Goal: Information Seeking & Learning: Check status

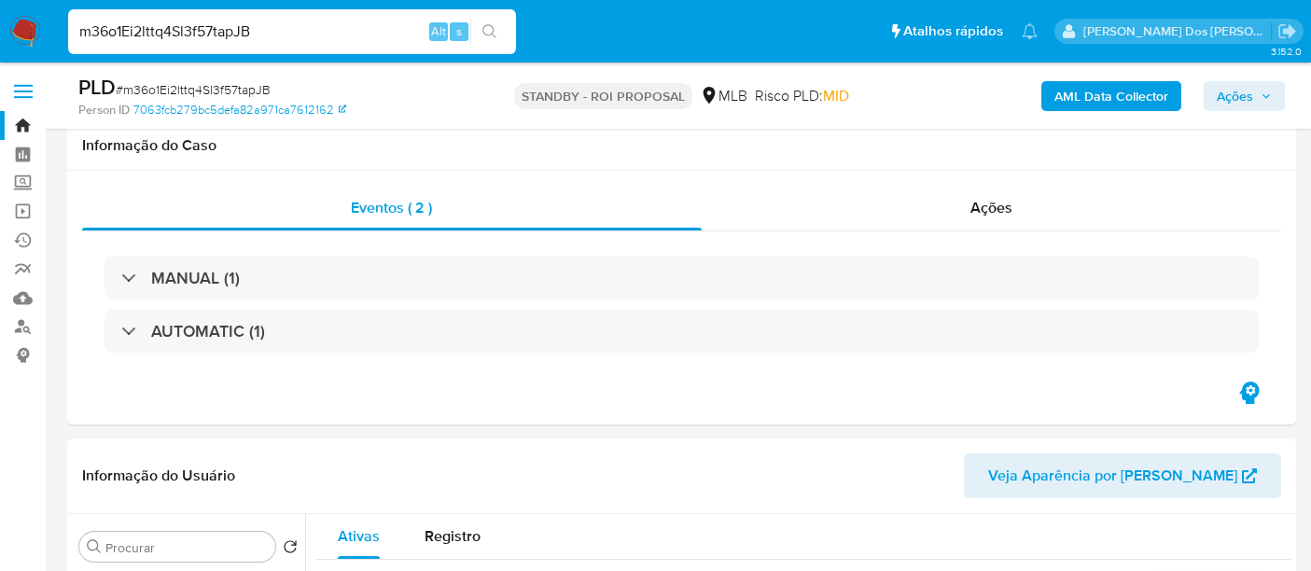
select select "10"
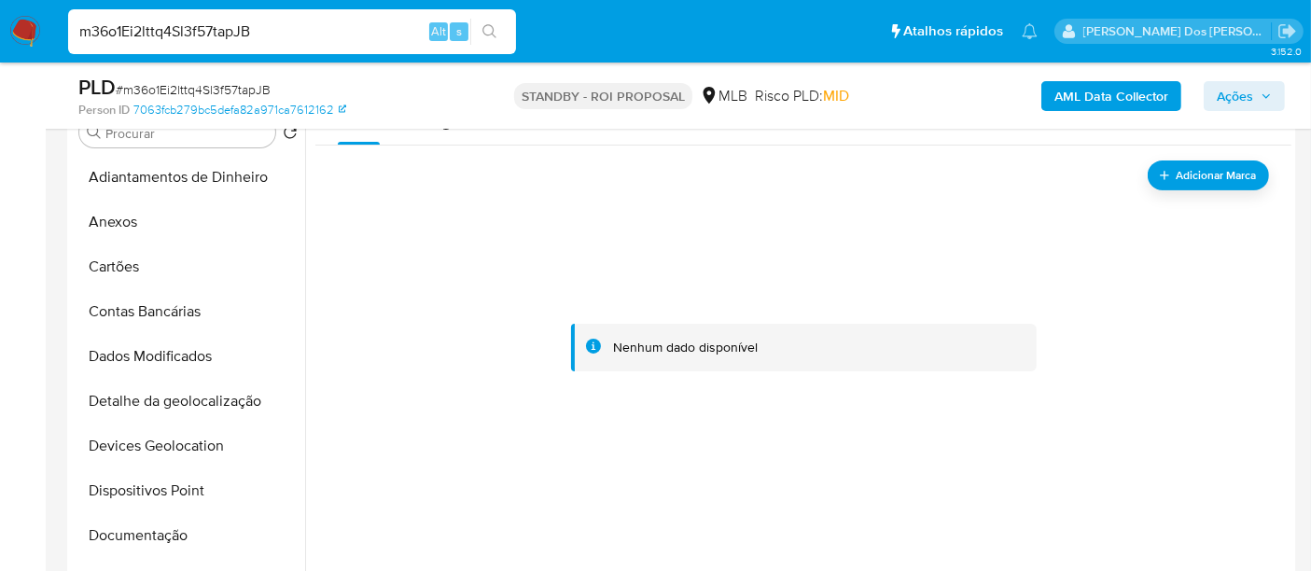
click at [172, 26] on input "m36o1Ei2lttq4Sl3f57tapJB" at bounding box center [292, 32] width 448 height 24
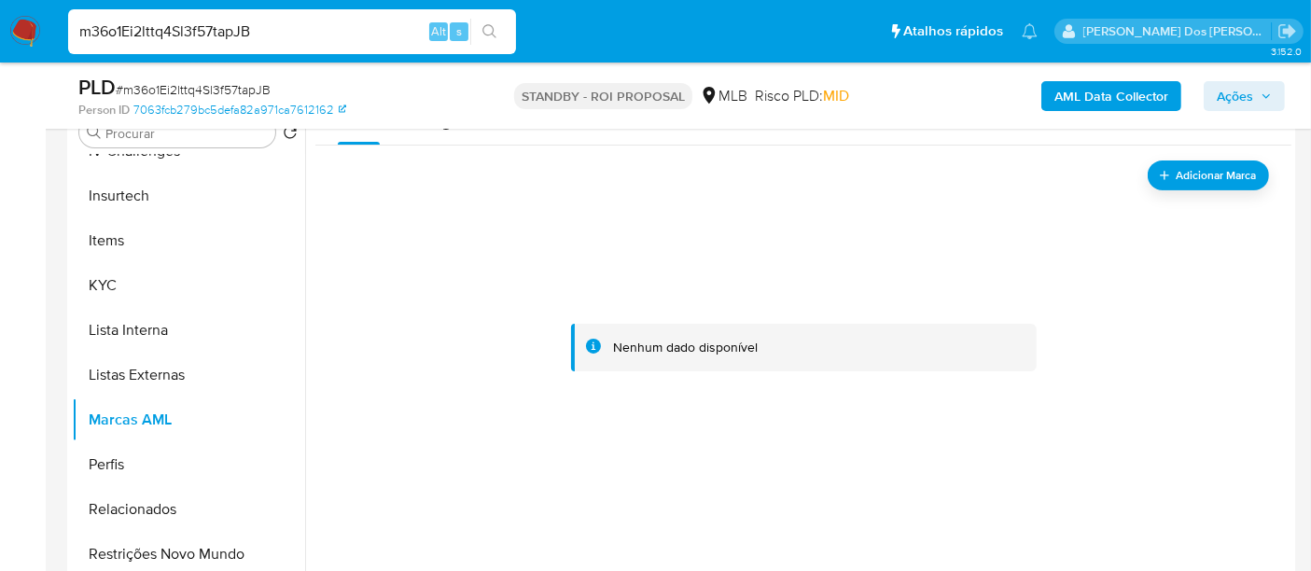
click at [172, 26] on input "m36o1Ei2lttq4Sl3f57tapJB" at bounding box center [292, 32] width 448 height 24
paste input "VDbv3udA9s5M0Fss4aURPWoP"
type input "VDbv3udA9s5M0Fss4aURPWoP"
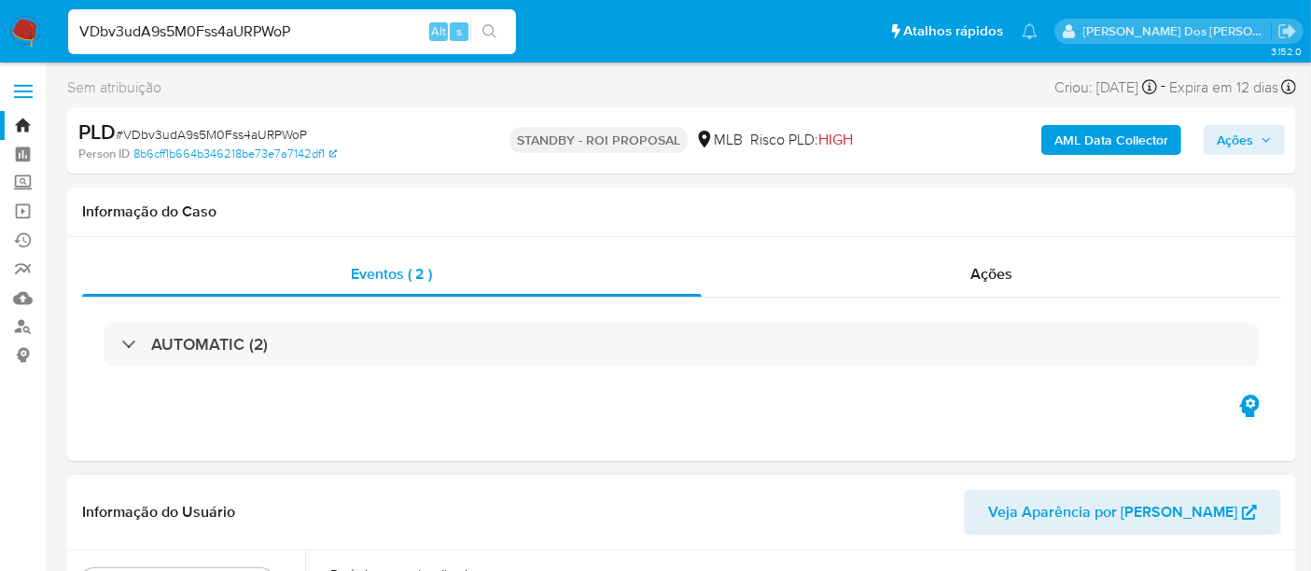
select select "10"
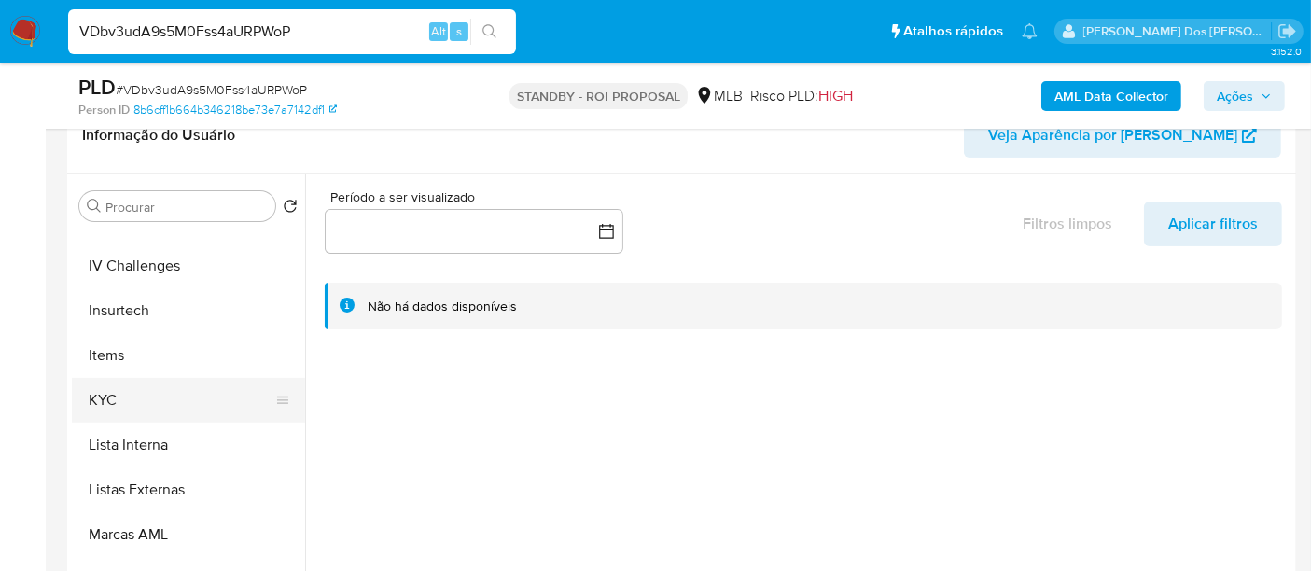
scroll to position [787, 0]
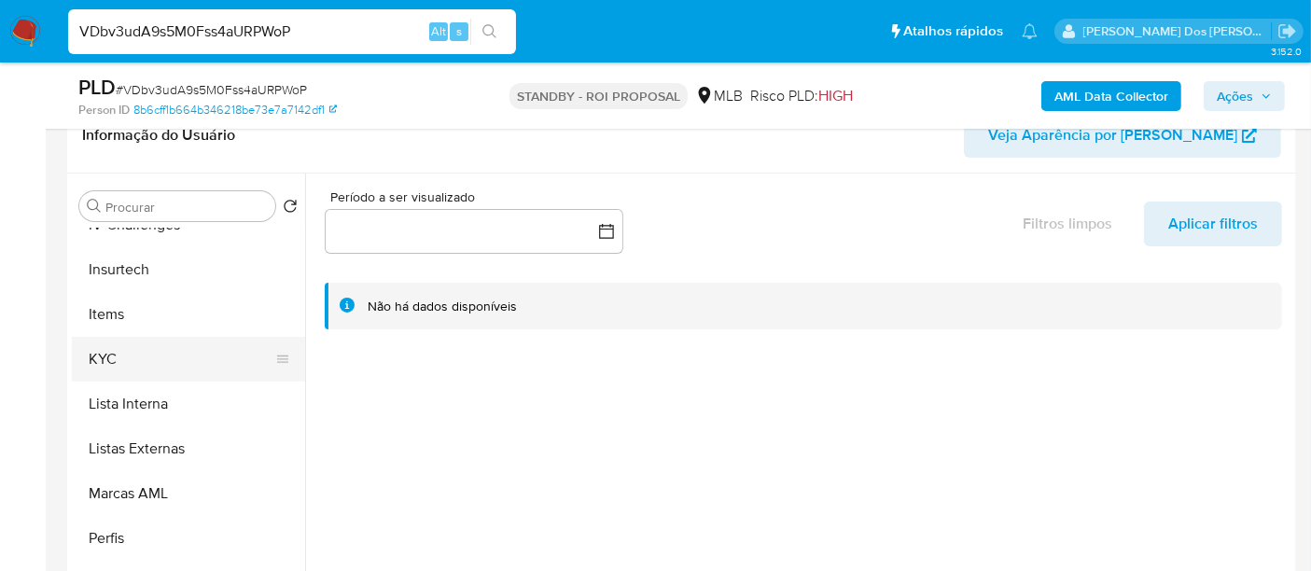
click at [111, 354] on button "KYC" at bounding box center [181, 359] width 218 height 45
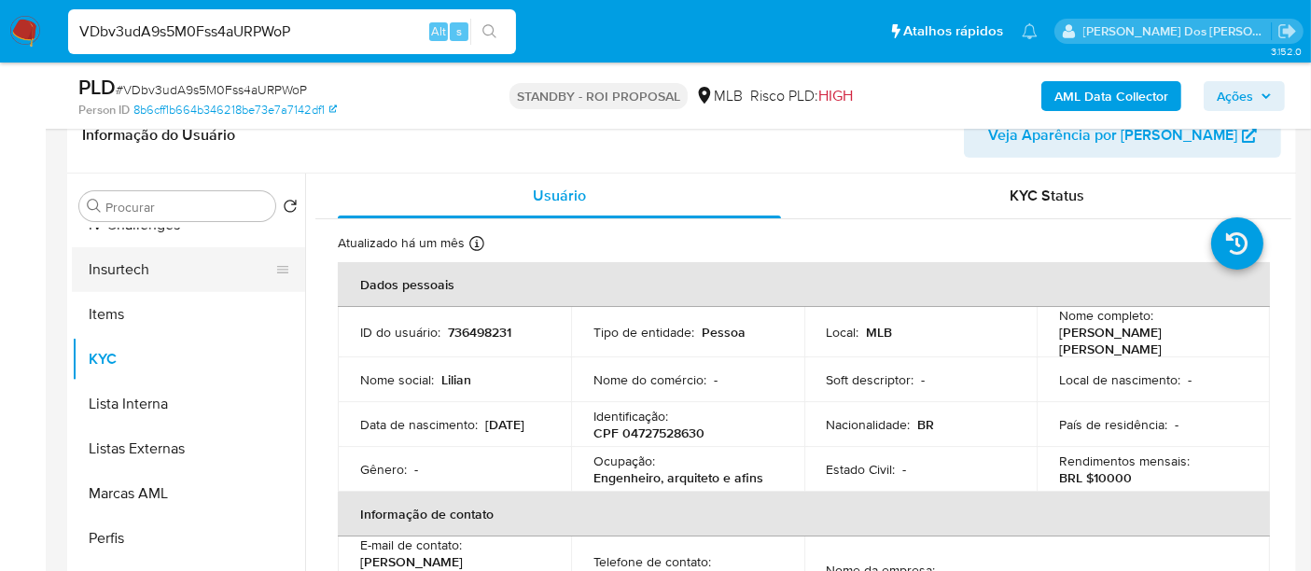
scroll to position [684, 0]
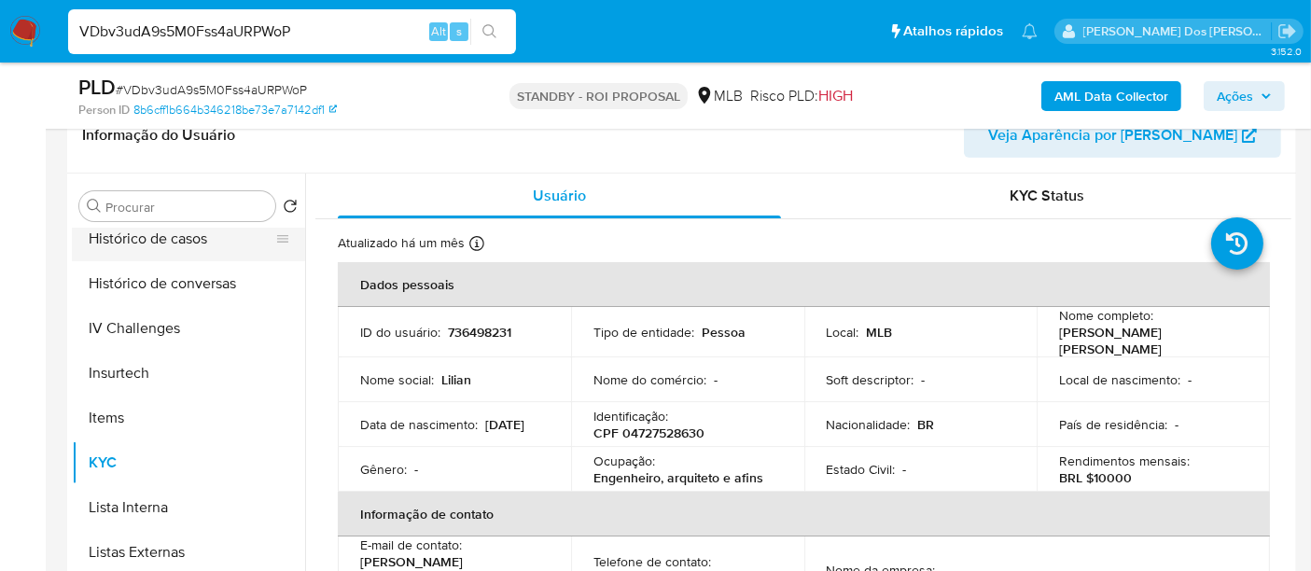
click at [160, 249] on button "Histórico de casos" at bounding box center [181, 238] width 218 height 45
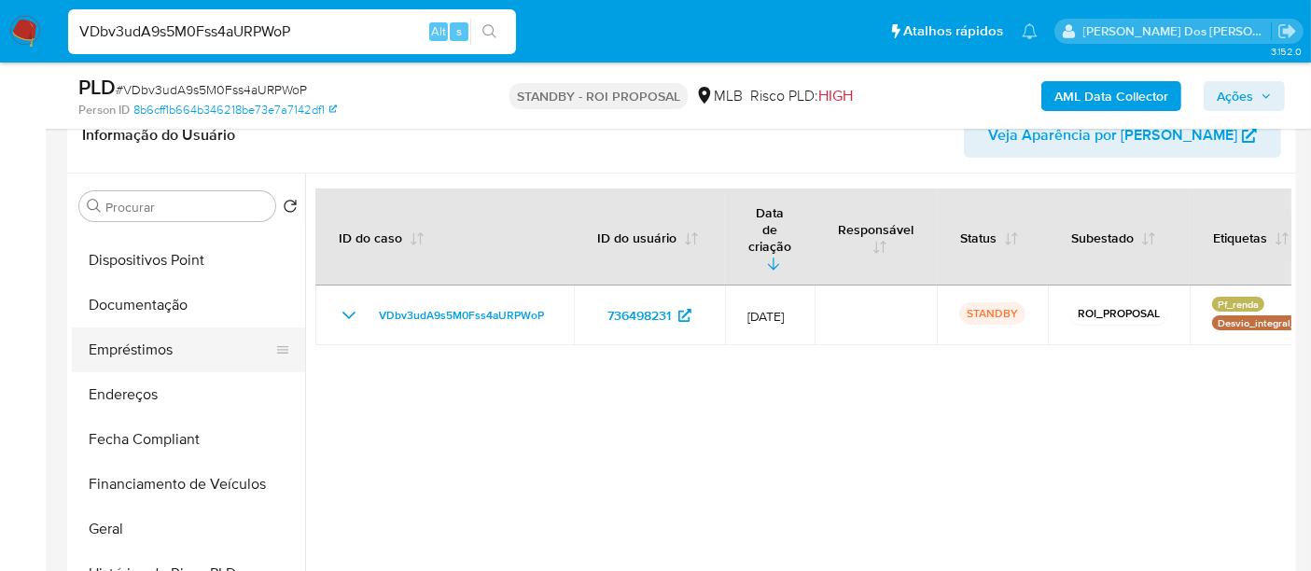
scroll to position [269, 0]
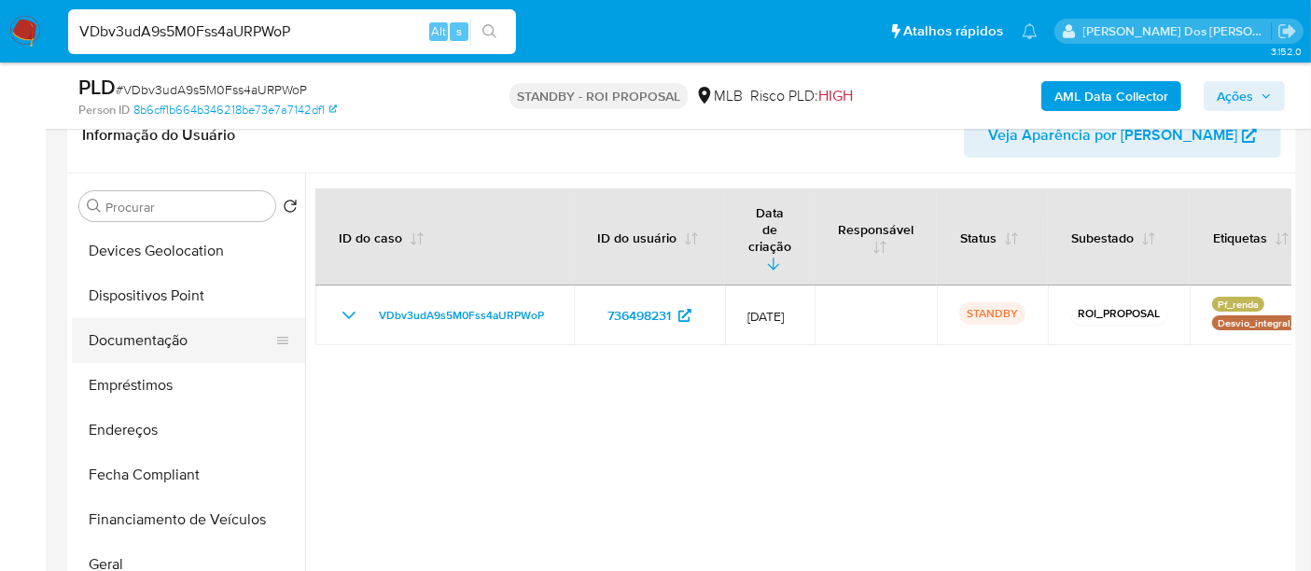
click at [180, 341] on button "Documentação" at bounding box center [181, 340] width 218 height 45
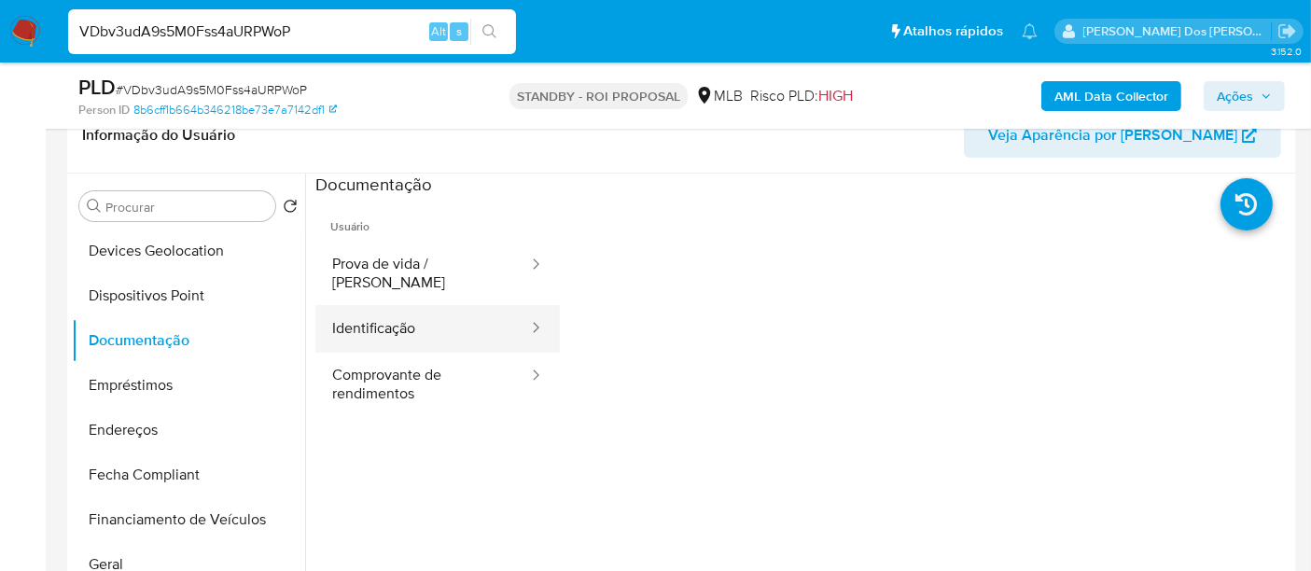
click at [346, 314] on button "Identificação" at bounding box center [422, 329] width 215 height 48
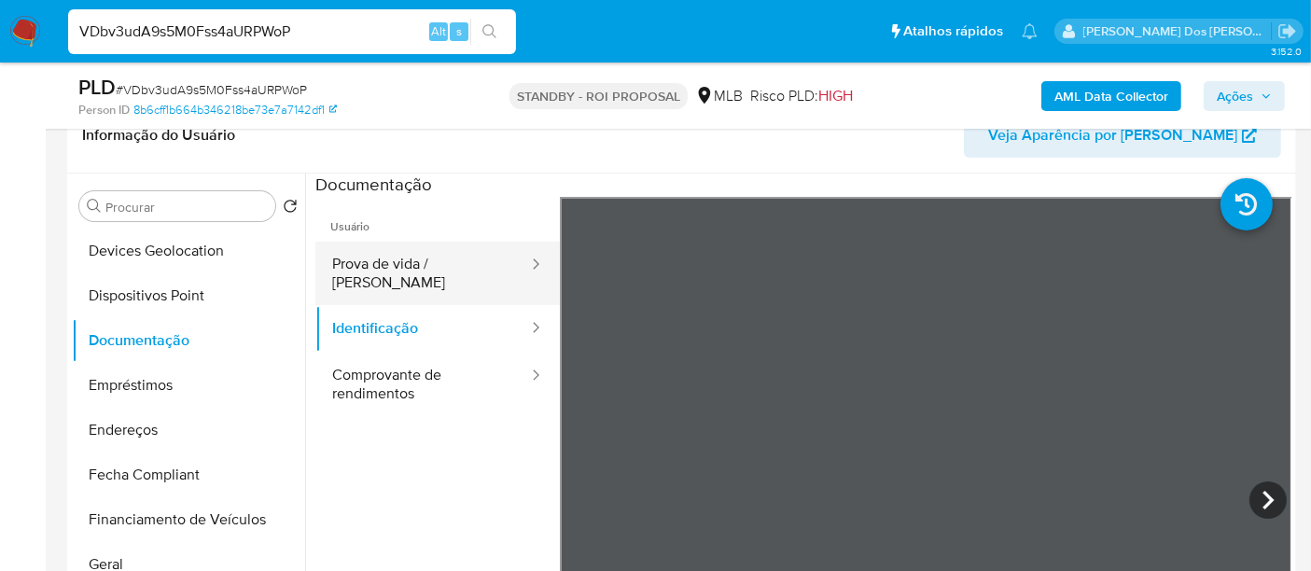
click at [390, 265] on button "Prova de vida / [PERSON_NAME]" at bounding box center [422, 273] width 215 height 63
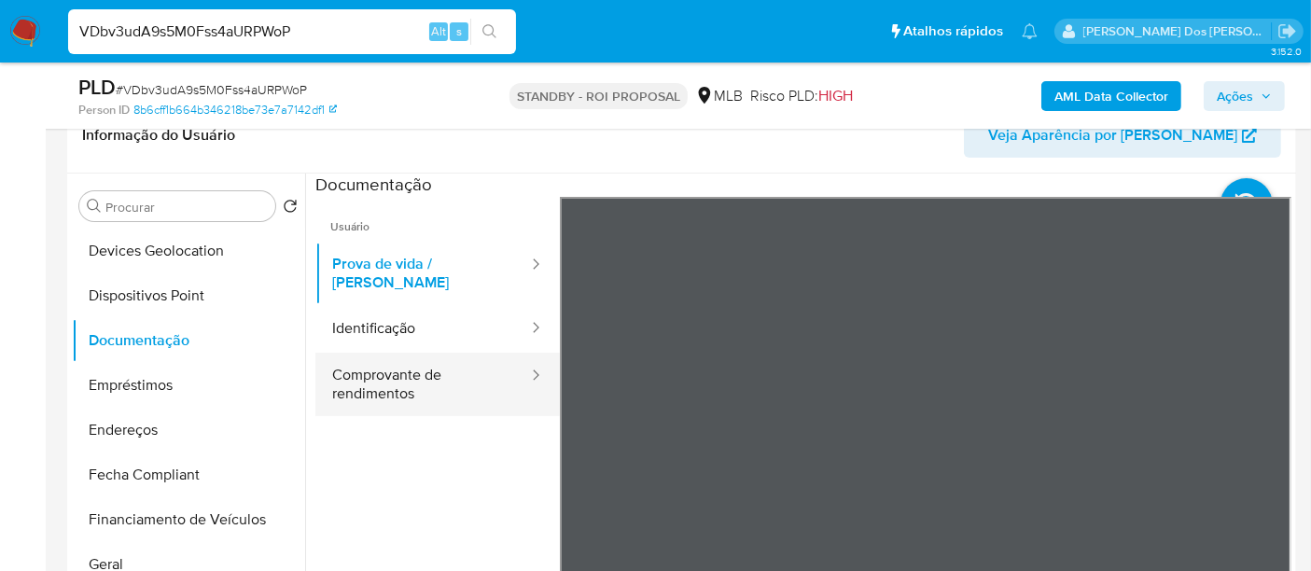
click at [382, 364] on button "Comprovante de rendimentos" at bounding box center [422, 384] width 215 height 63
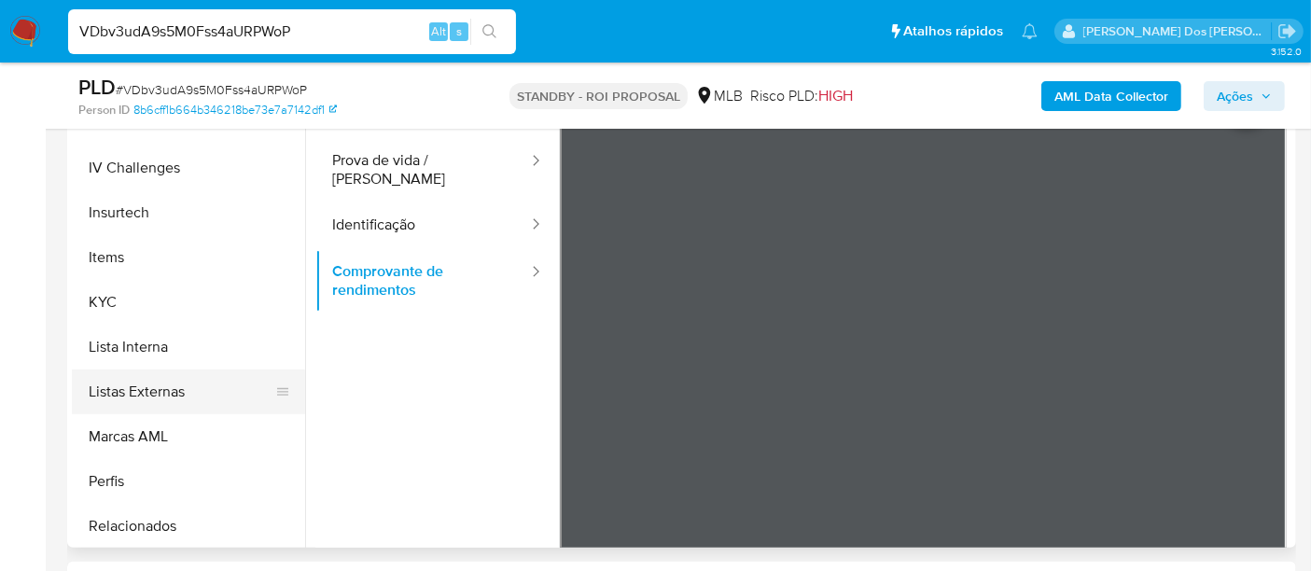
scroll to position [787, 0]
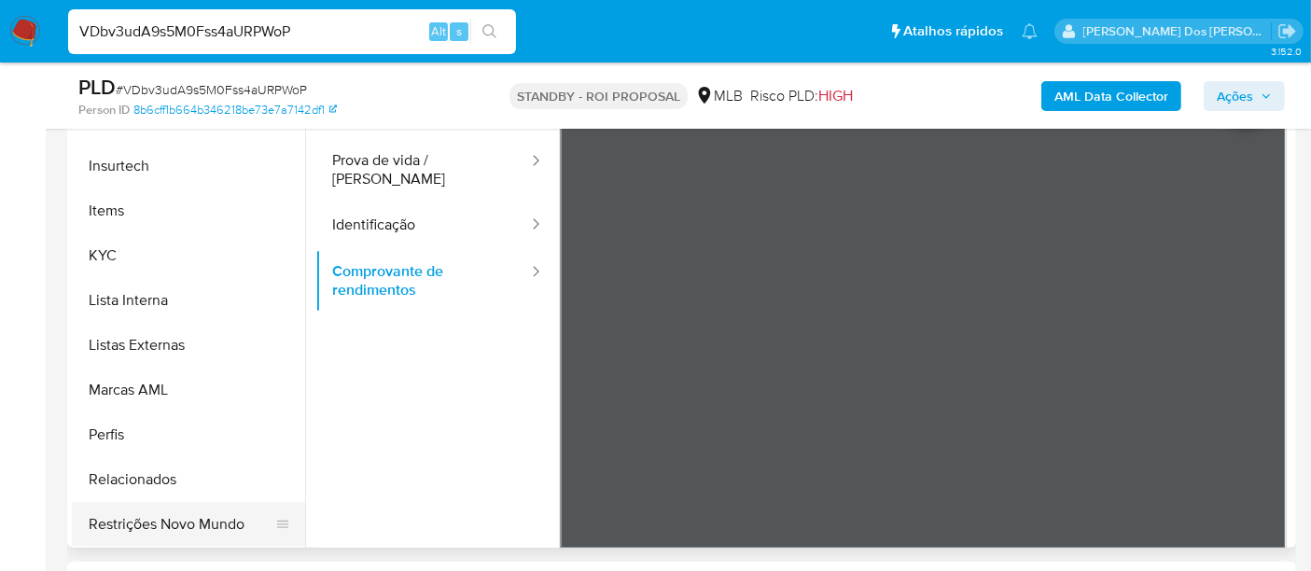
click at [187, 513] on button "Restrições Novo Mundo" at bounding box center [181, 524] width 218 height 45
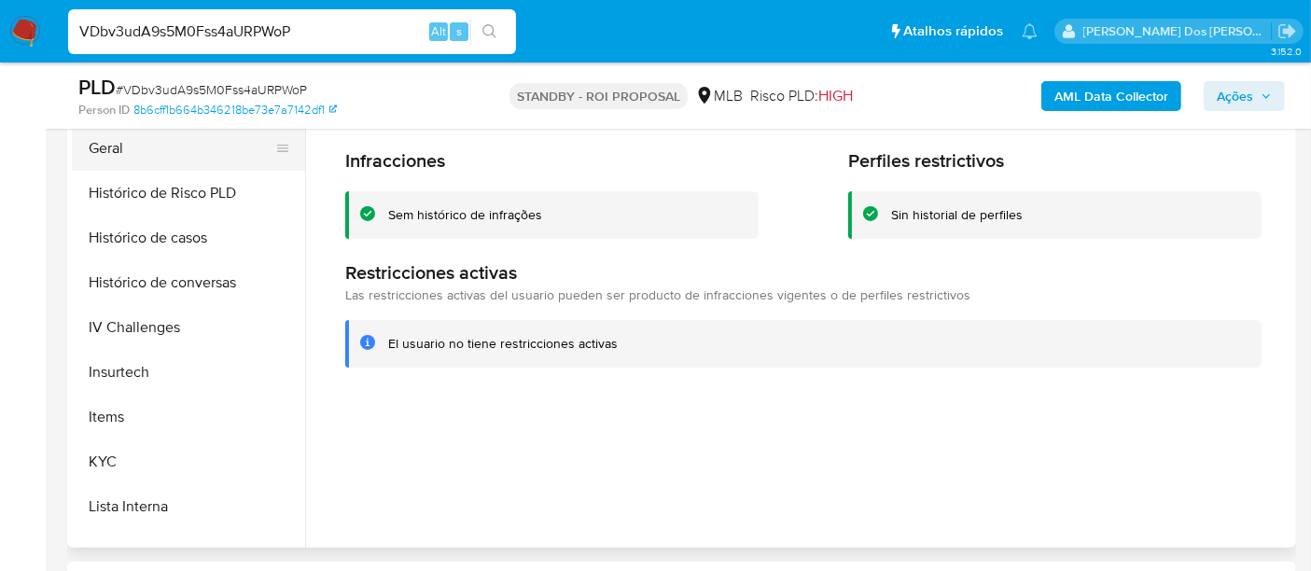
scroll to position [373, 0]
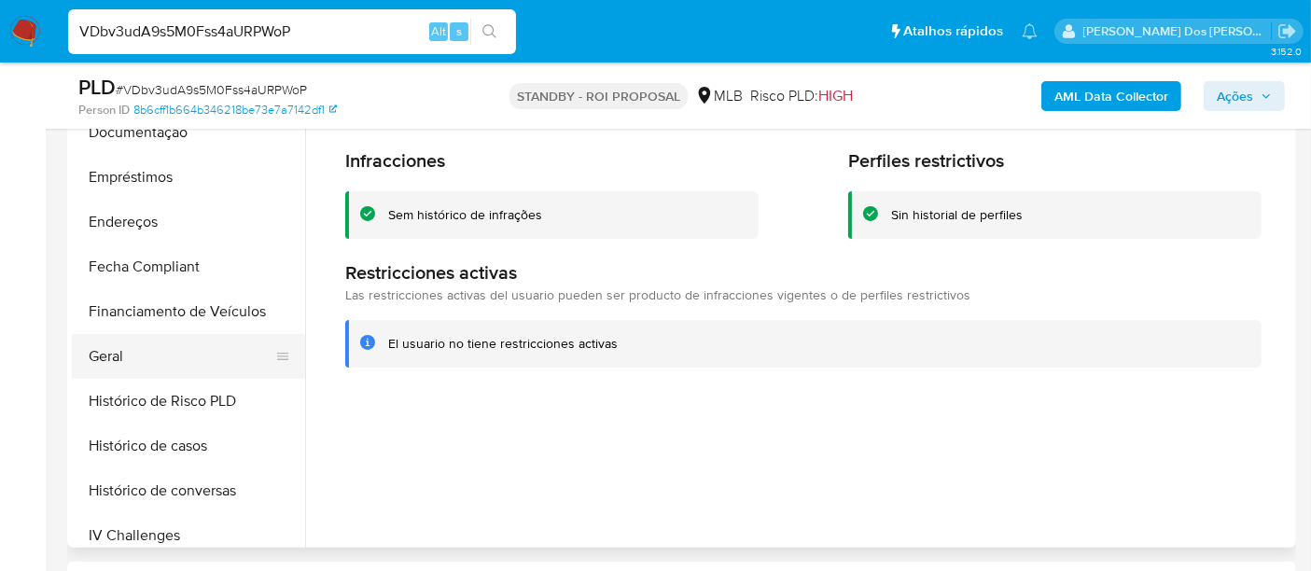
click at [104, 353] on button "Geral" at bounding box center [181, 356] width 218 height 45
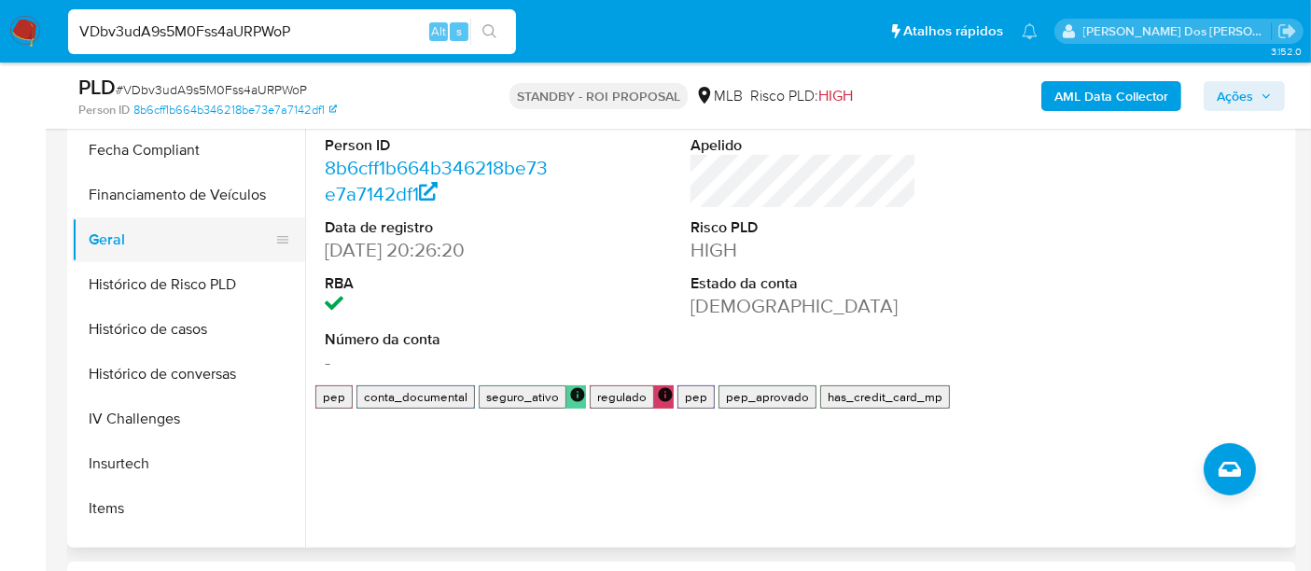
scroll to position [580, 0]
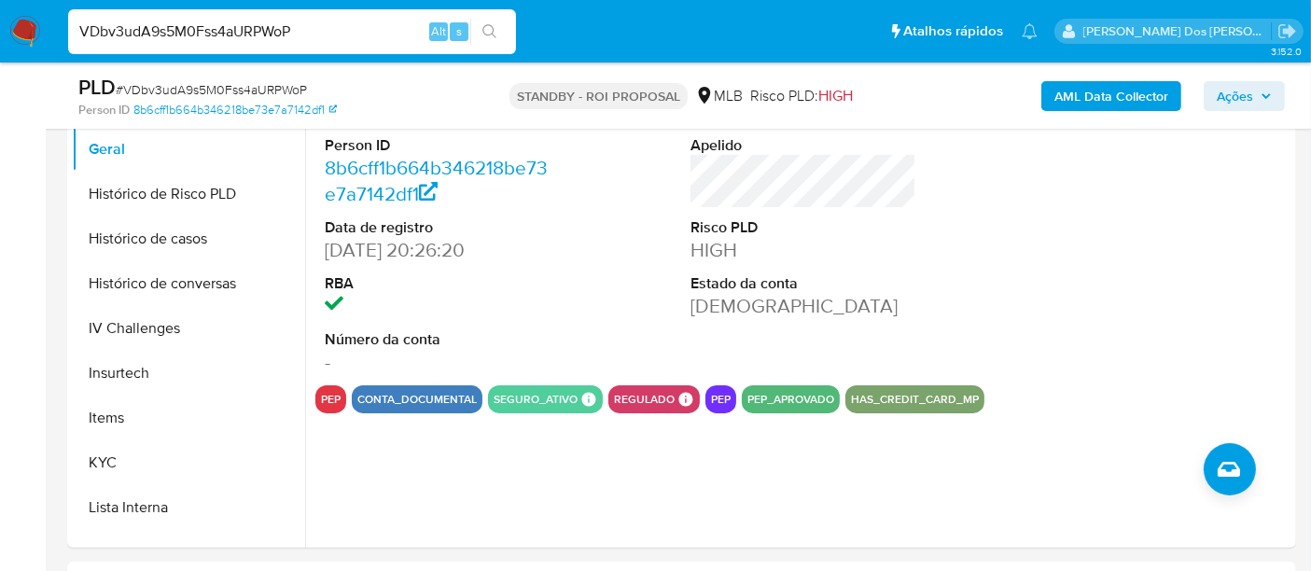
click at [322, 35] on input "VDbv3udA9s5M0Fss4aURPWoP" at bounding box center [292, 32] width 448 height 24
paste input "IAetQeDMLZSsgkZ8WPMTKQen"
type input "IAetQeDMLZSsgkZ8WPMTKQen"
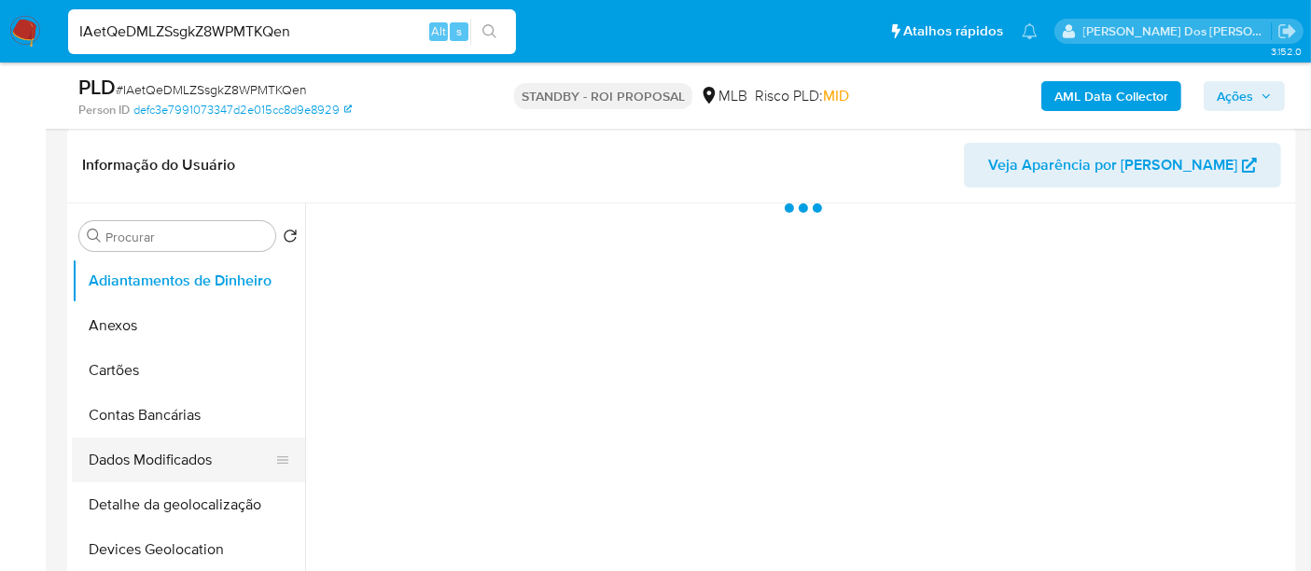
scroll to position [518, 0]
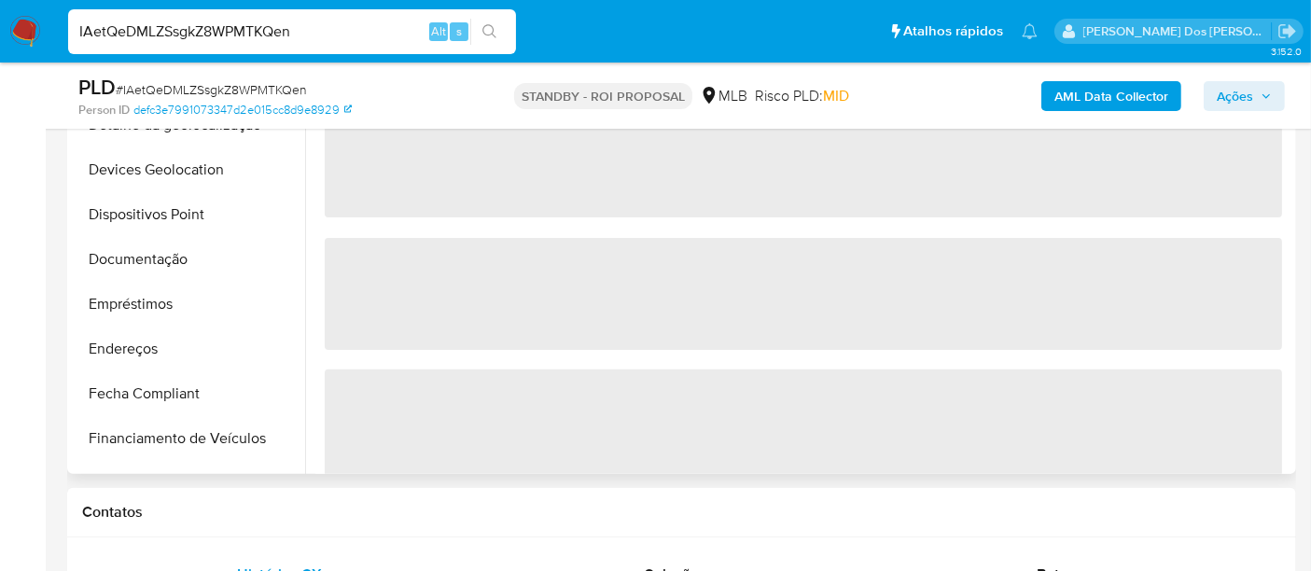
select select "10"
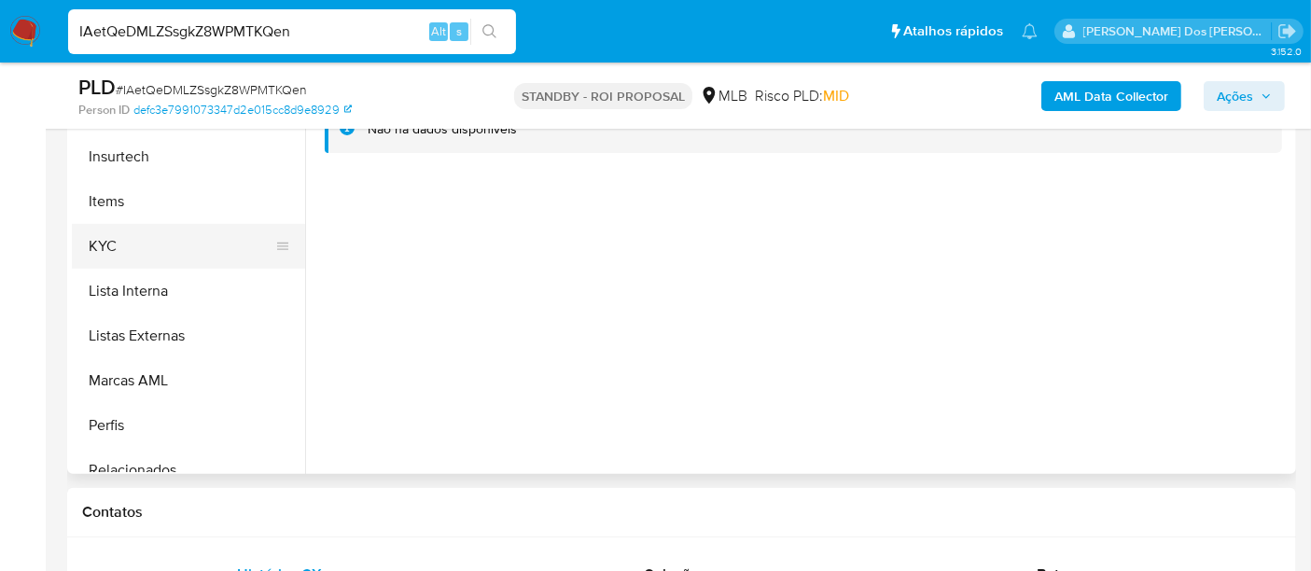
scroll to position [725, 0]
click at [105, 237] on button "KYC" at bounding box center [181, 244] width 218 height 45
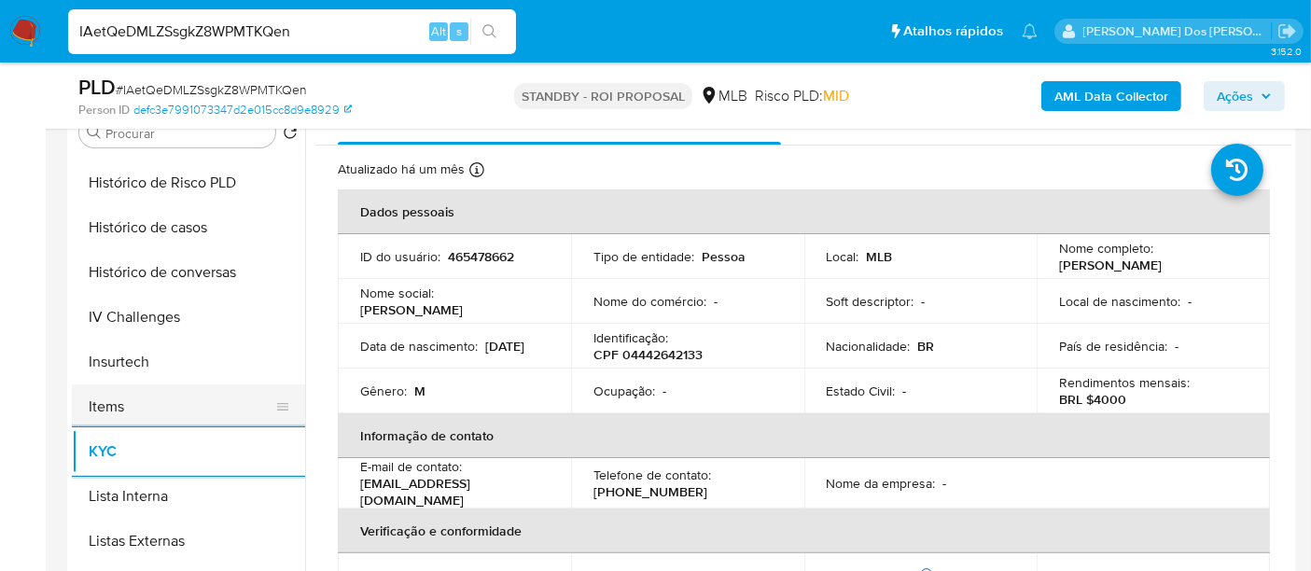
scroll to position [518, 0]
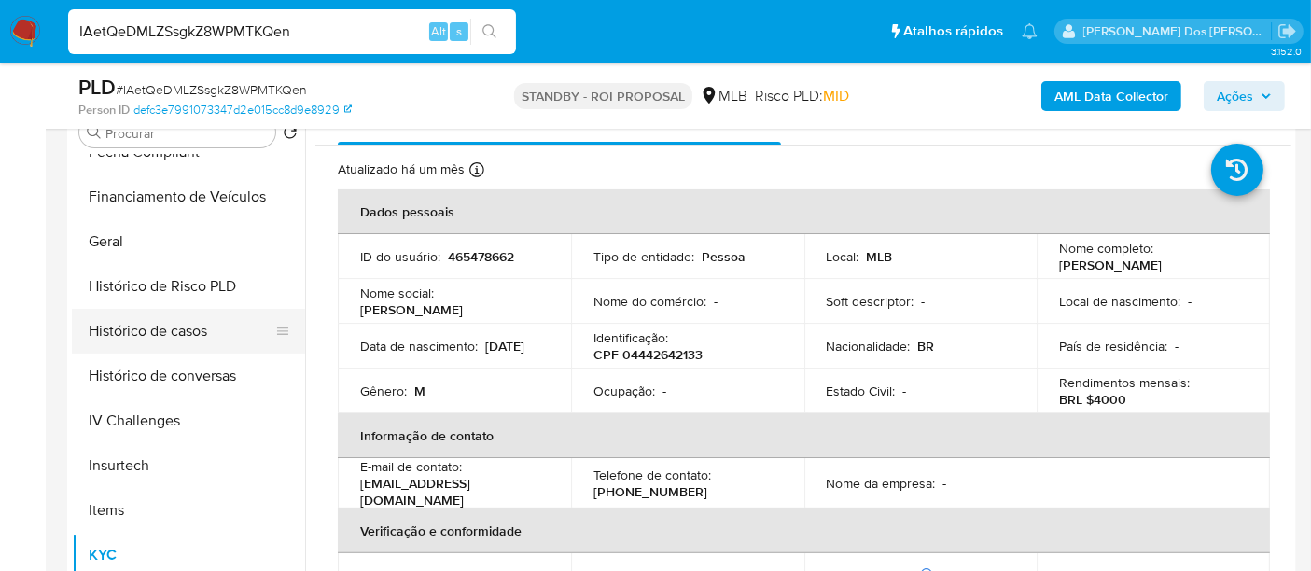
click at [156, 340] on button "Histórico de casos" at bounding box center [181, 331] width 218 height 45
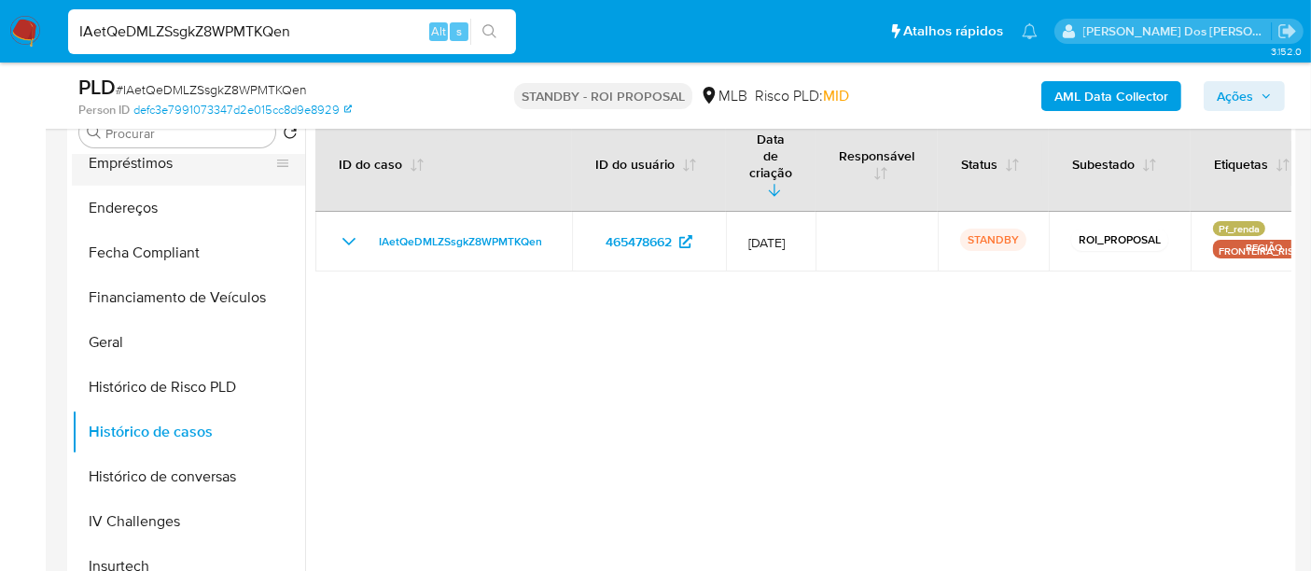
scroll to position [207, 0]
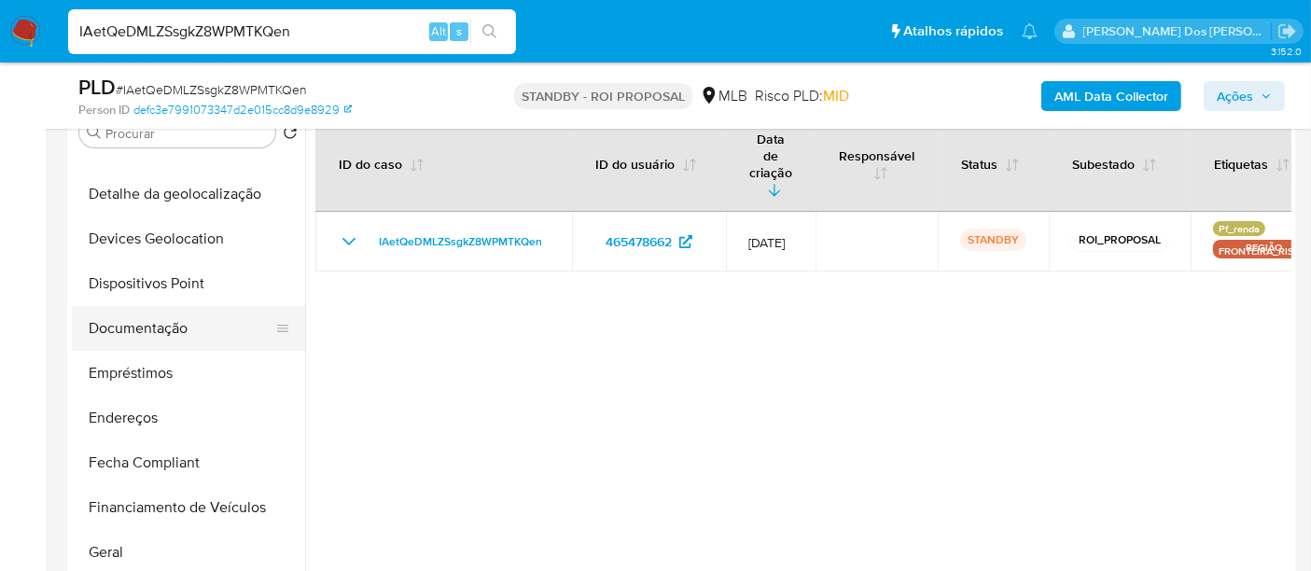
click at [174, 331] on button "Documentação" at bounding box center [181, 328] width 218 height 45
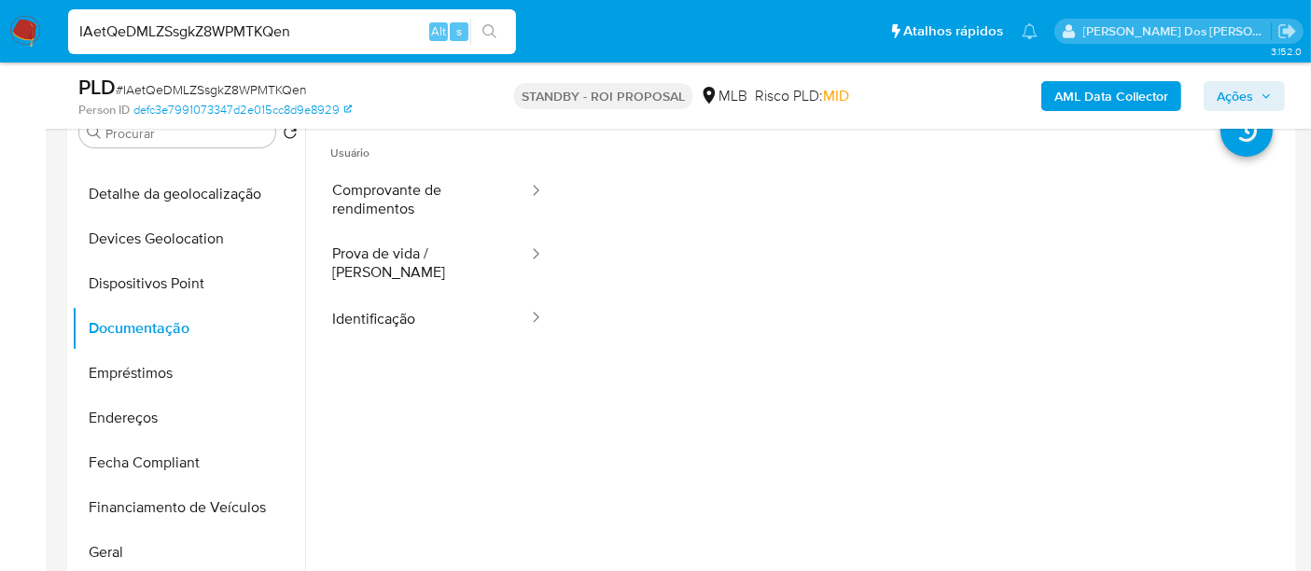
drag, startPoint x: 402, startPoint y: 297, endPoint x: 546, endPoint y: 286, distance: 144.0
click at [403, 297] on button "Identificação" at bounding box center [422, 319] width 215 height 48
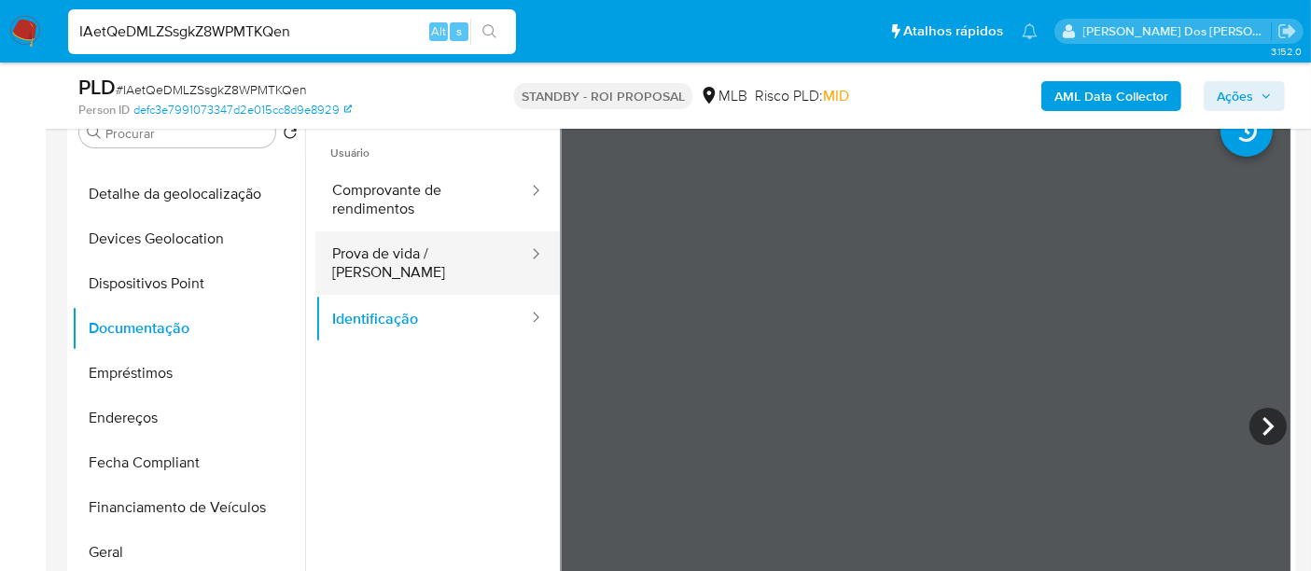
click at [426, 250] on button "Prova de vida / [PERSON_NAME]" at bounding box center [422, 262] width 215 height 63
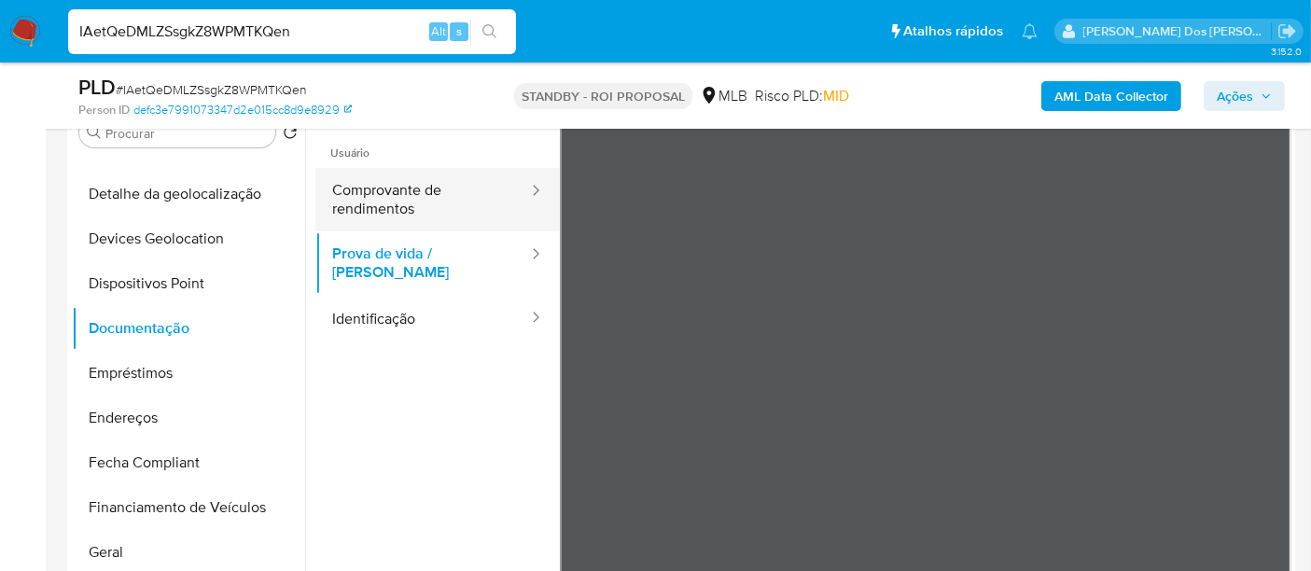
click at [407, 210] on button "Comprovante de rendimentos" at bounding box center [422, 199] width 215 height 63
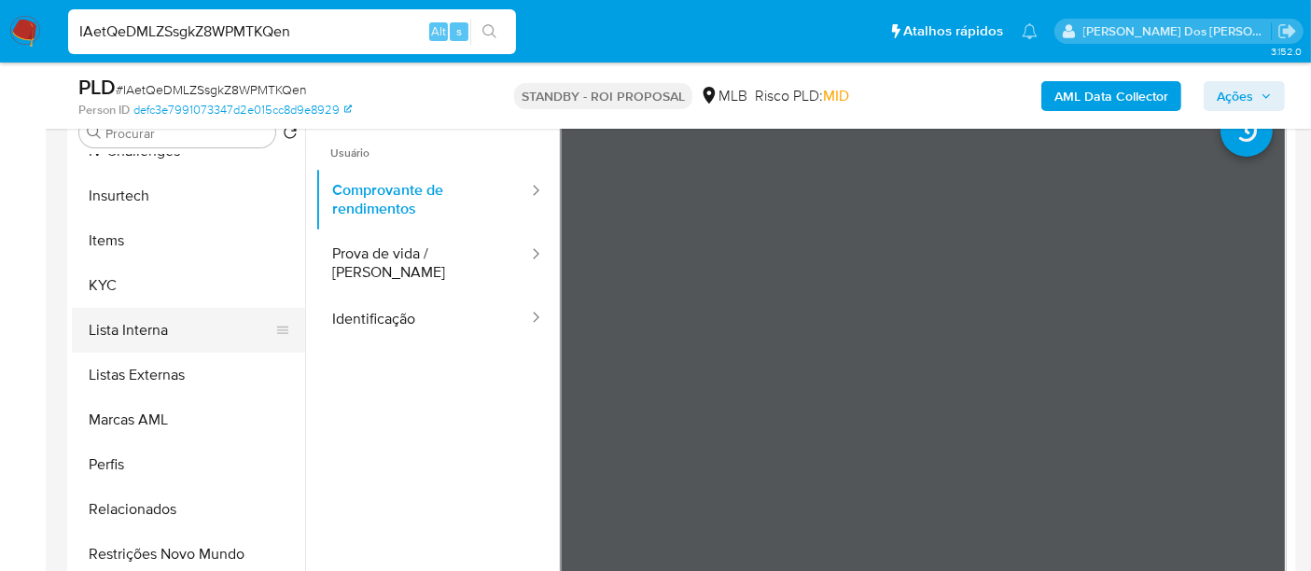
scroll to position [621, 0]
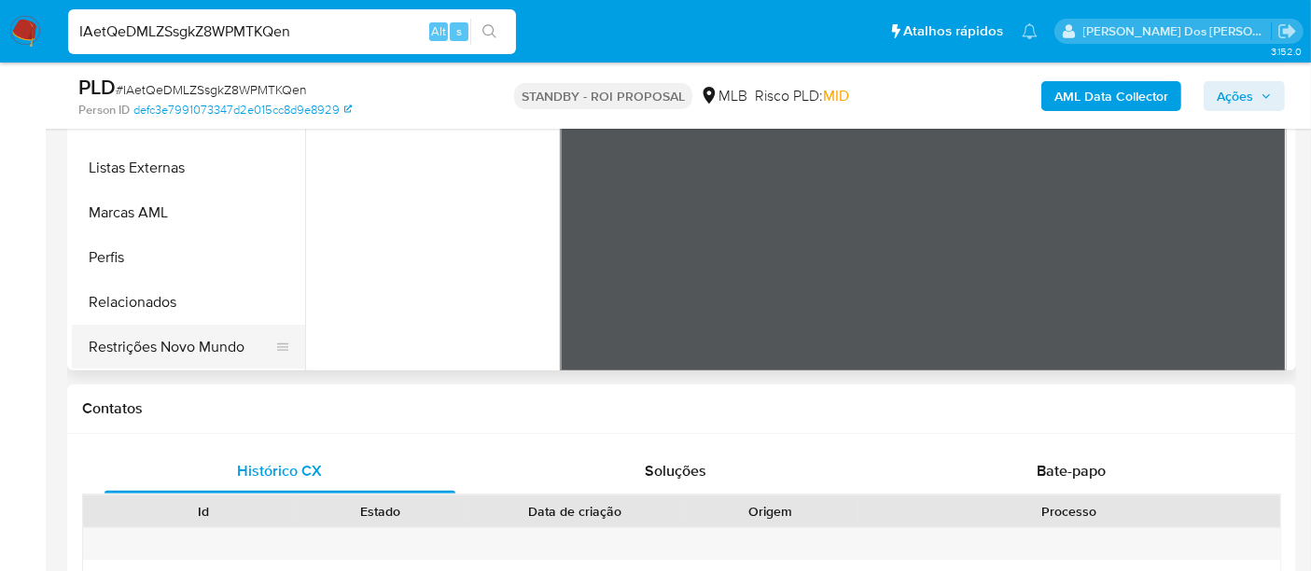
click at [207, 345] on button "Restrições Novo Mundo" at bounding box center [181, 347] width 218 height 45
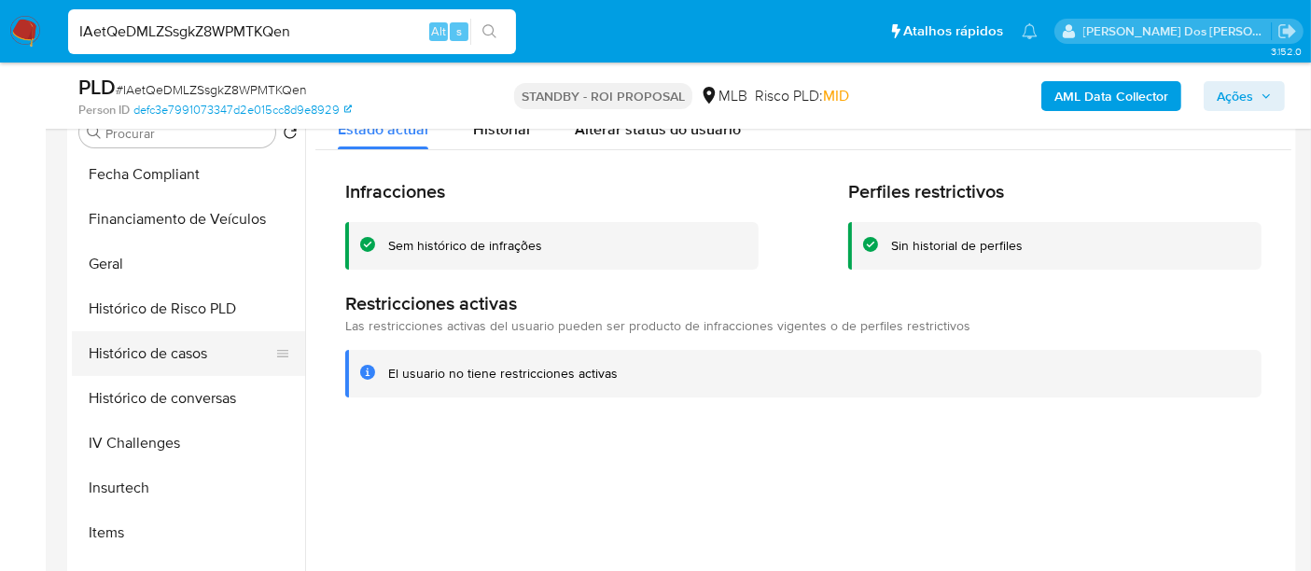
scroll to position [477, 0]
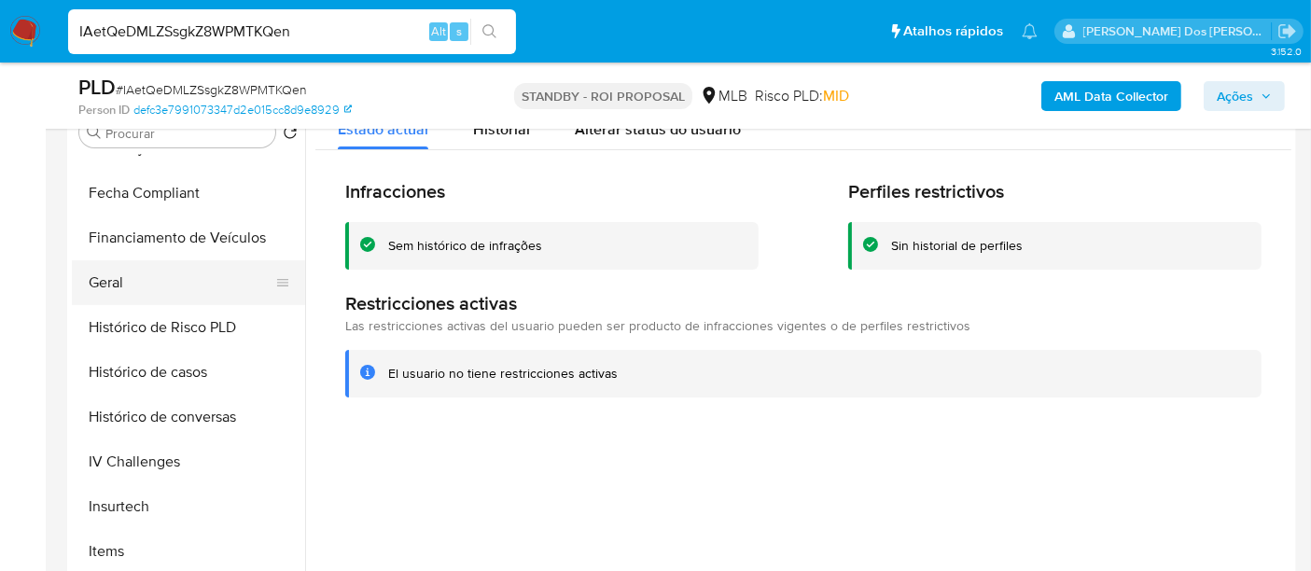
click at [115, 290] on button "Geral" at bounding box center [181, 282] width 218 height 45
